Goal: Task Accomplishment & Management: Manage account settings

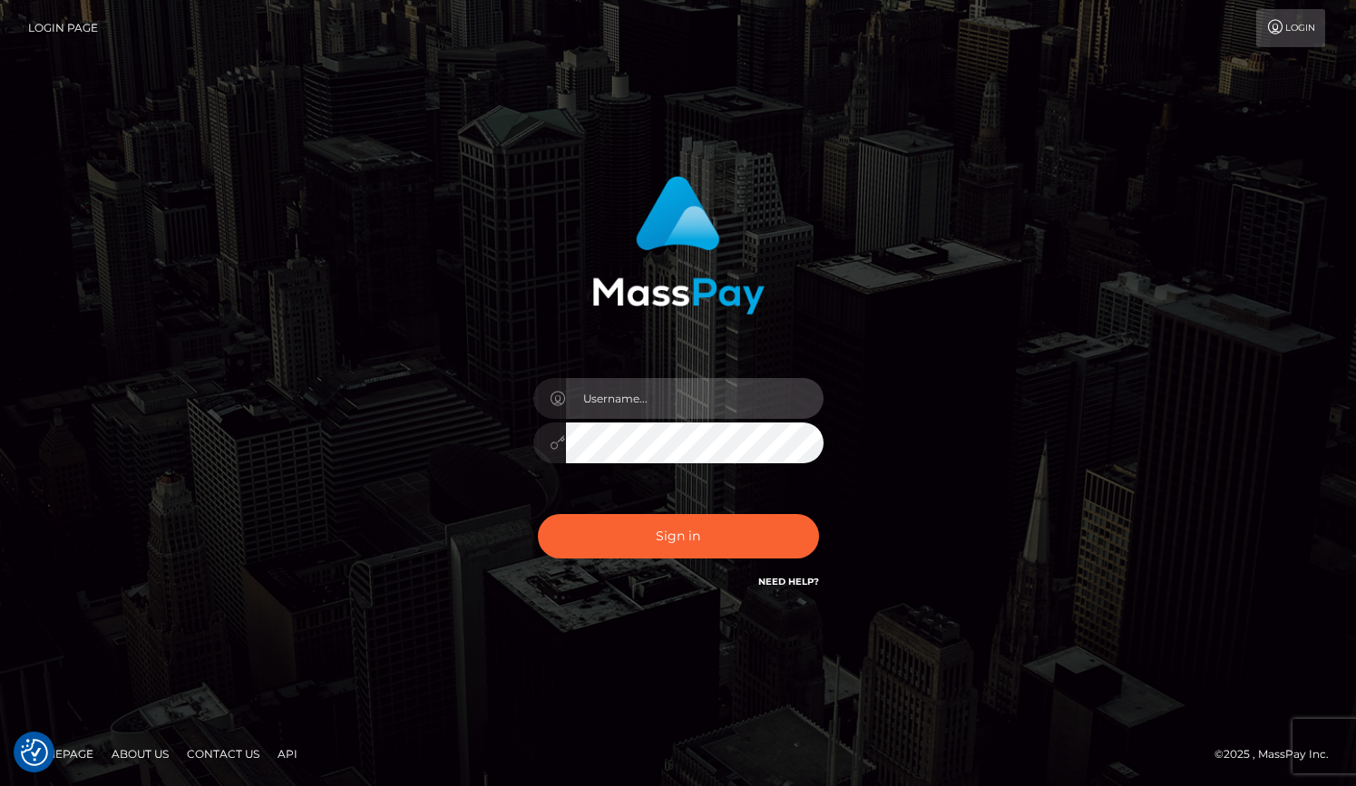
type input "grace.rush"
click at [688, 572] on div "Sign in Need Help?" at bounding box center [678, 543] width 317 height 81
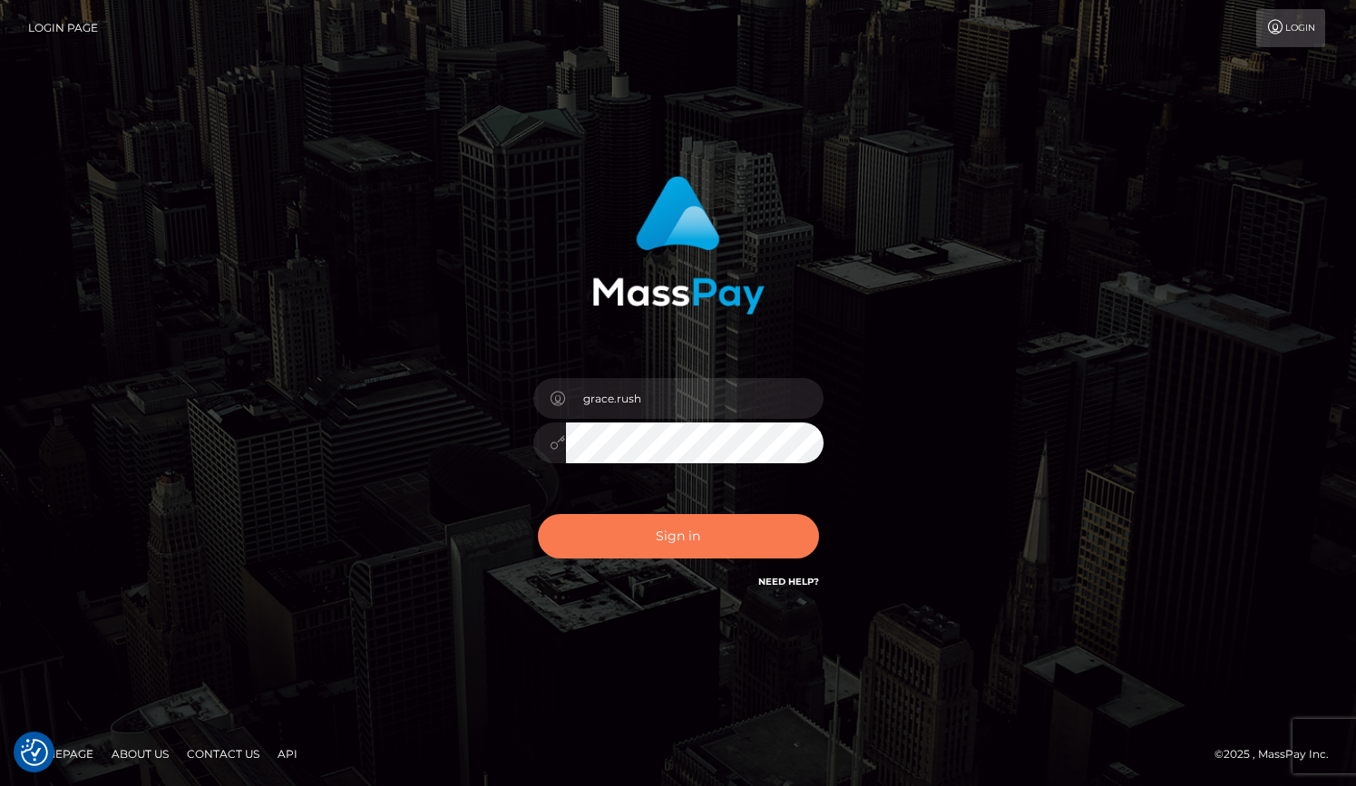
click at [688, 522] on button "Sign in" at bounding box center [678, 536] width 281 height 44
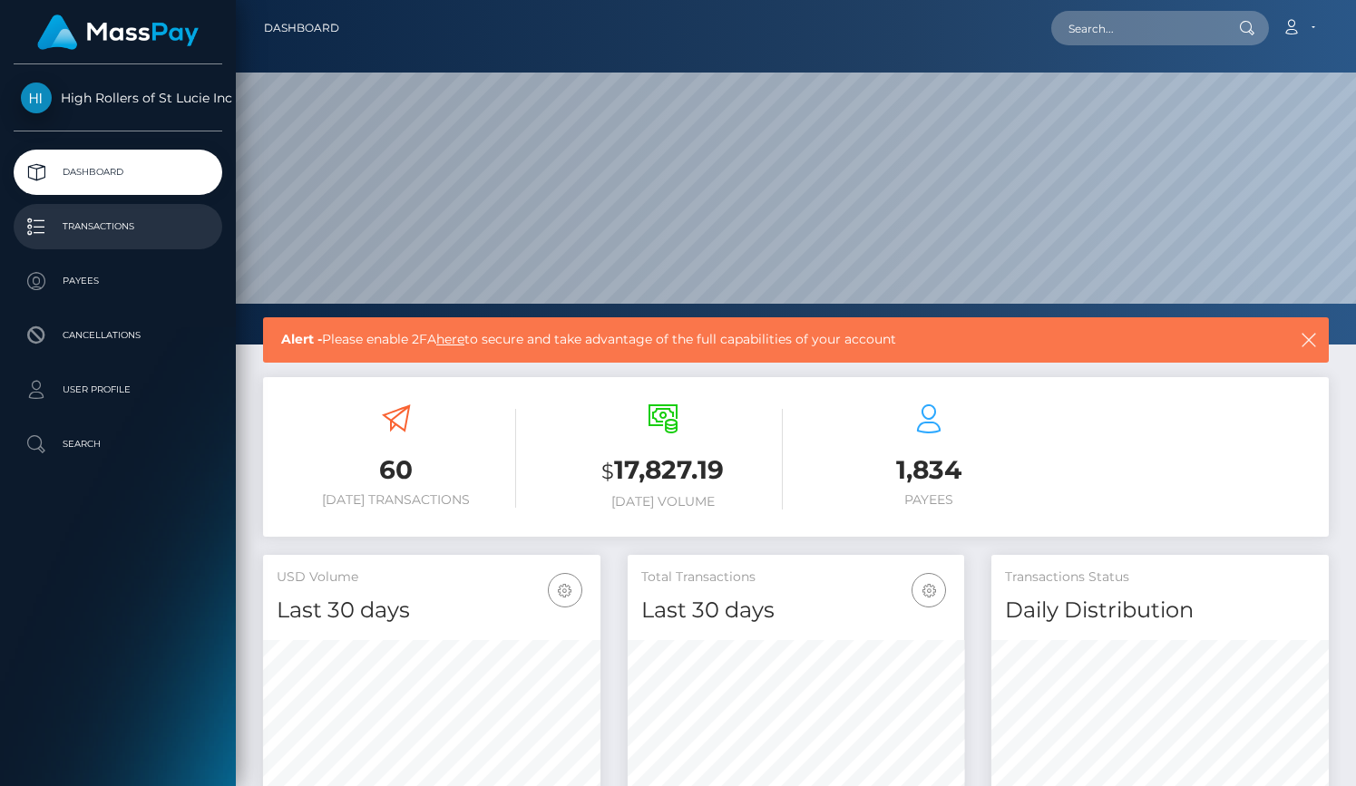
click at [160, 227] on p "Transactions" at bounding box center [118, 226] width 194 height 27
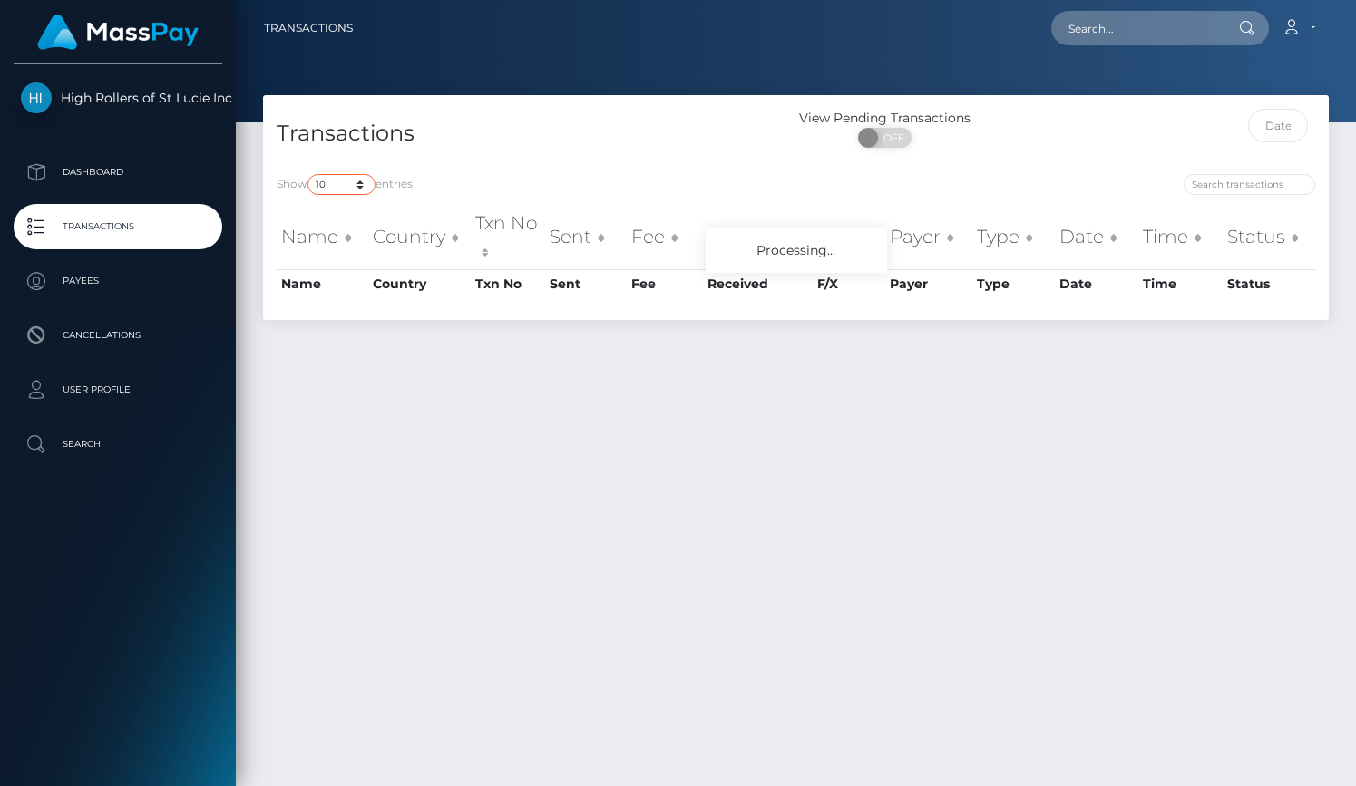
click at [359, 185] on select "10 25 50 100 250 500 1,000 3,500" at bounding box center [342, 184] width 68 height 21
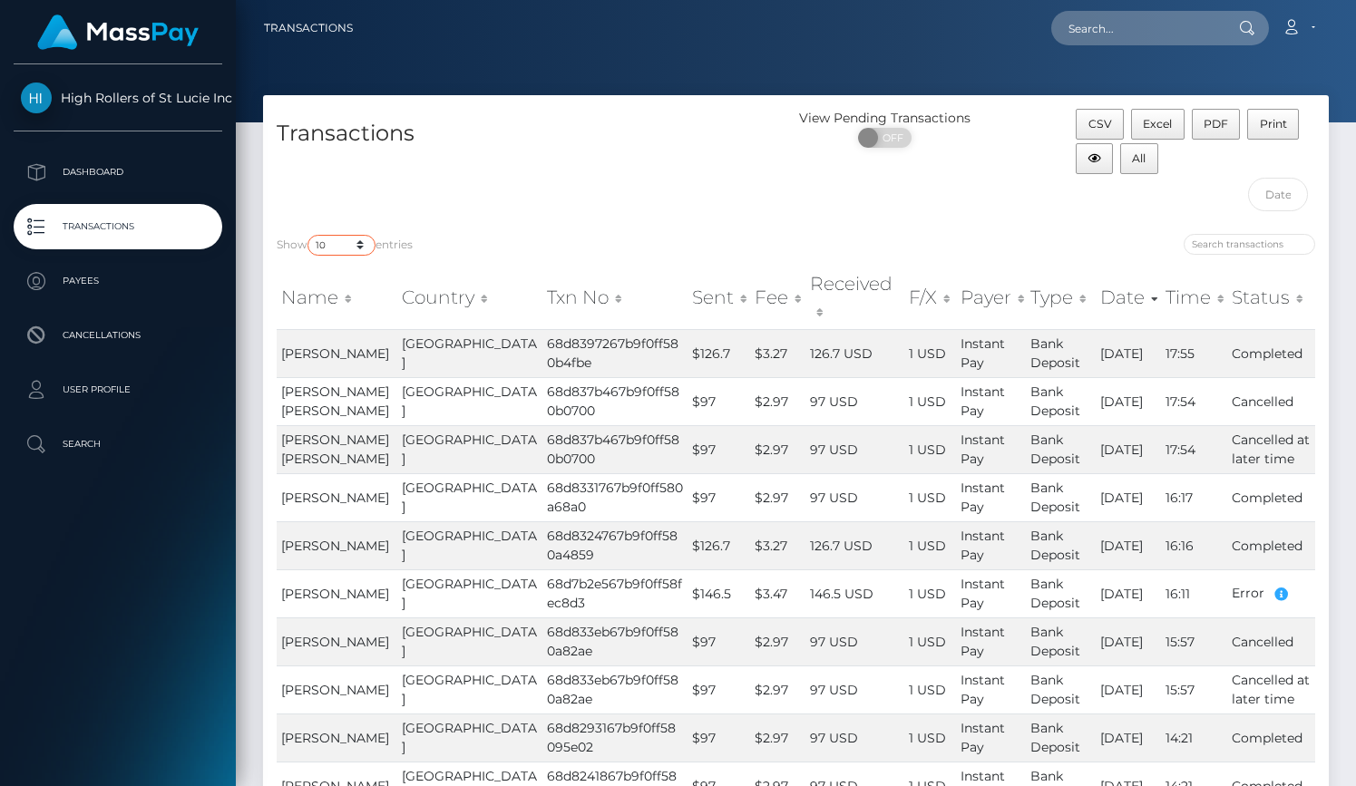
select select "1000"
click at [309, 235] on select "10 25 50 100 250 500 1,000 3,500" at bounding box center [342, 245] width 68 height 21
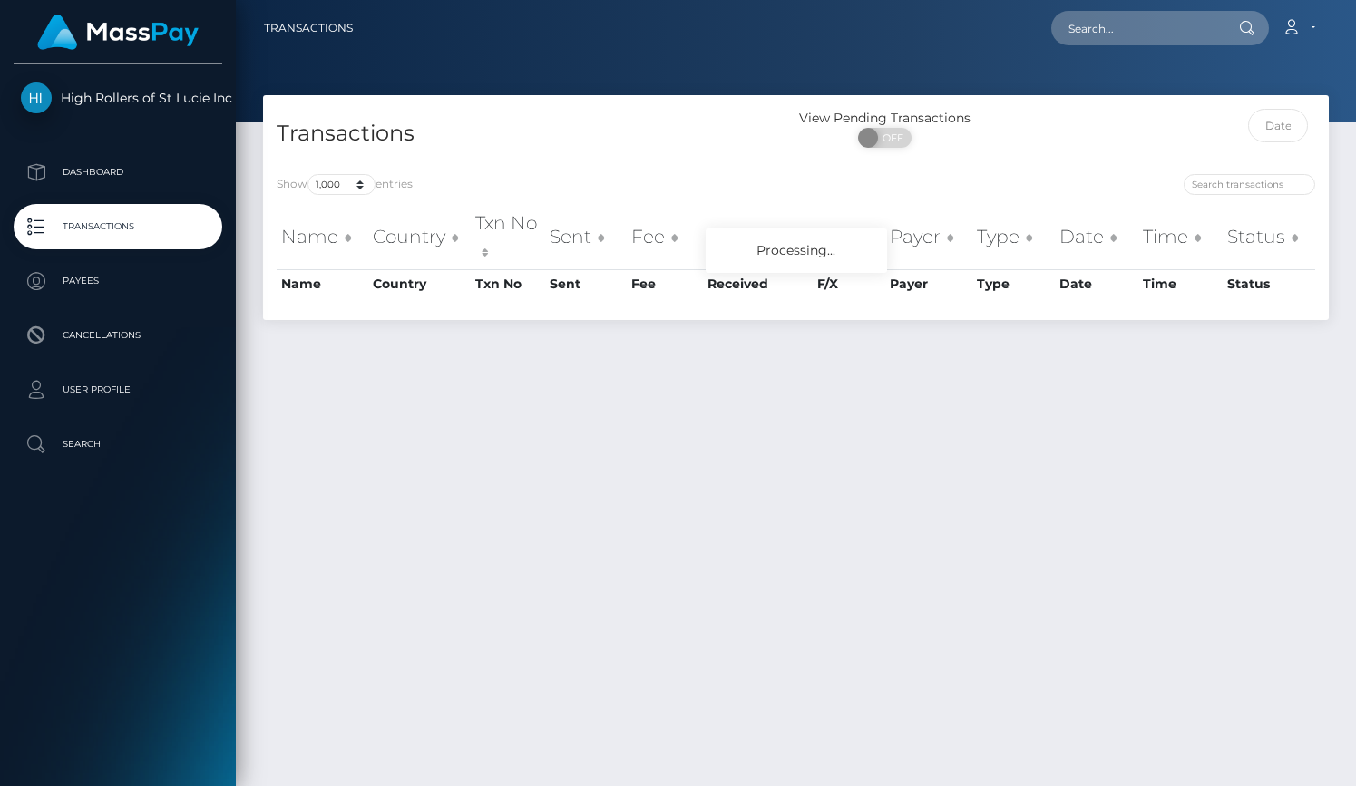
select select "1000"
